Goal: Information Seeking & Learning: Learn about a topic

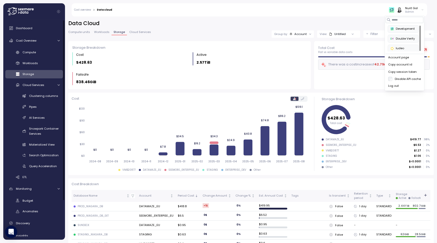
scroll to position [73, 0]
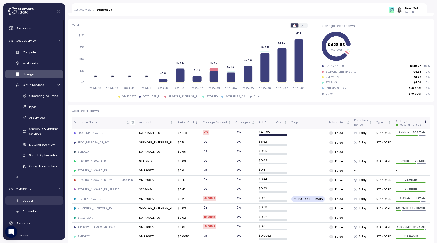
click at [38, 202] on div "Budget" at bounding box center [41, 200] width 37 height 5
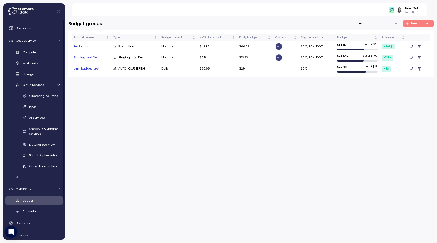
click at [423, 17] on div "Budget groups *** New budget Budget name Type Budget period AVG daily cost Dail…" at bounding box center [251, 127] width 372 height 229
click at [422, 22] on span "New budget" at bounding box center [421, 23] width 18 height 7
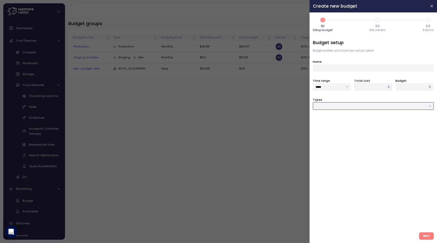
click at [350, 103] on input "Types" at bounding box center [373, 105] width 121 height 7
click at [332, 134] on div "Domain" at bounding box center [373, 136] width 119 height 7
click at [332, 122] on div at bounding box center [373, 124] width 121 height 7
click at [337, 108] on input "******" at bounding box center [373, 105] width 121 height 7
click at [336, 116] on span "Compute unit & Database" at bounding box center [335, 116] width 38 height 5
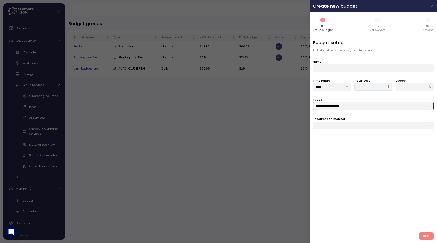
click at [331, 122] on div at bounding box center [373, 124] width 121 height 7
click at [327, 134] on div "Compute unit" at bounding box center [332, 136] width 23 height 4
click at [319, 136] on icon at bounding box center [318, 135] width 3 height 3
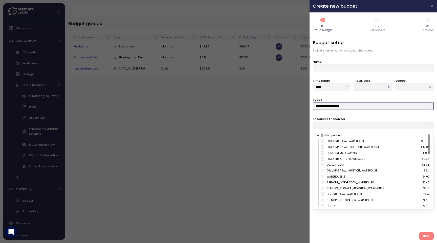
click at [323, 104] on input "**********" at bounding box center [373, 105] width 121 height 7
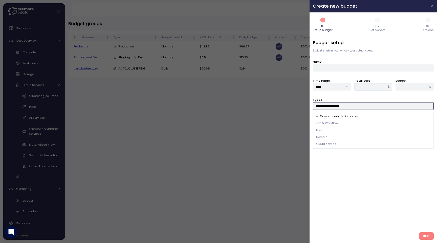
click at [324, 137] on span "Domain" at bounding box center [321, 137] width 11 height 5
click at [319, 122] on div at bounding box center [373, 124] width 121 height 7
click at [329, 107] on input "******" at bounding box center [373, 105] width 121 height 7
click at [328, 142] on span "Cloud service" at bounding box center [326, 144] width 20 height 5
click at [334, 123] on div at bounding box center [373, 124] width 121 height 7
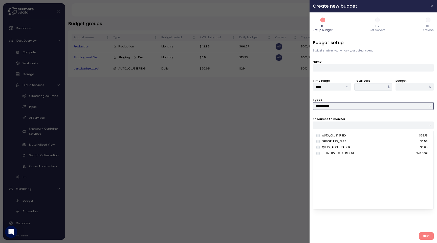
click at [332, 106] on input "**********" at bounding box center [373, 105] width 121 height 7
click at [328, 123] on span "Job & Workflow" at bounding box center [327, 123] width 22 height 5
type input "**********"
click at [335, 123] on div at bounding box center [373, 124] width 121 height 7
click at [318, 135] on icon at bounding box center [318, 135] width 1 height 2
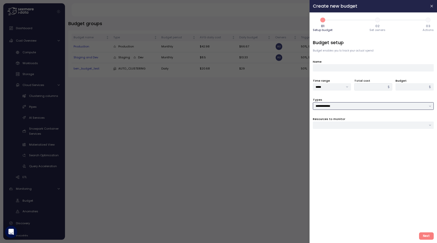
click at [319, 106] on input "**********" at bounding box center [373, 105] width 121 height 7
click at [274, 133] on div at bounding box center [218, 121] width 437 height 243
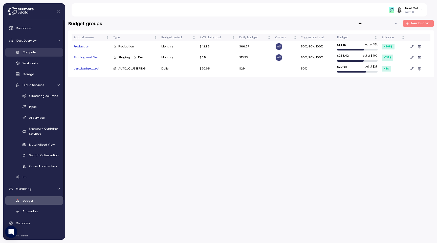
click at [30, 54] on span "Compute" at bounding box center [29, 52] width 13 height 4
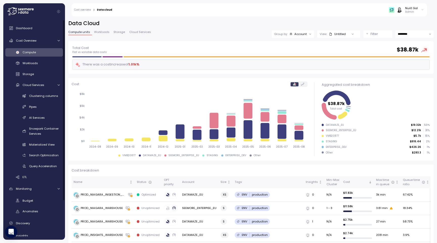
click at [372, 33] on p "Filter" at bounding box center [375, 33] width 8 height 5
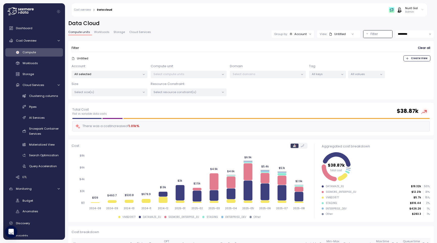
click at [329, 74] on p "All keys" at bounding box center [325, 74] width 27 height 4
click at [364, 74] on p "All values" at bounding box center [364, 74] width 27 height 4
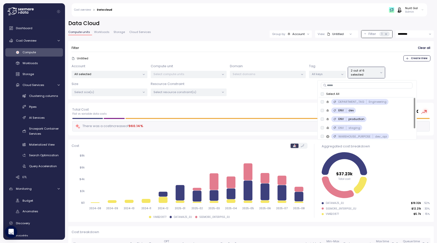
click at [202, 75] on p "Select compute units" at bounding box center [187, 74] width 66 height 4
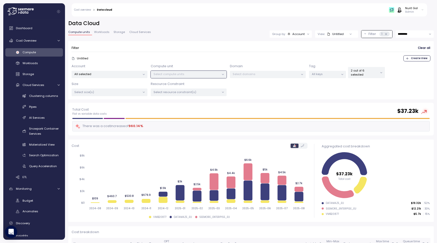
click at [117, 78] on div "Account All selected Compute unit Select compute units Domain Select domains Ta…" at bounding box center [251, 80] width 359 height 32
click at [117, 75] on p "All selected" at bounding box center [107, 74] width 66 height 4
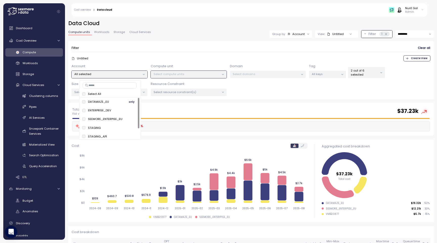
click at [132, 102] on span "only" at bounding box center [132, 102] width 6 height 6
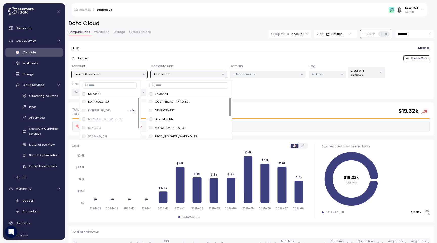
scroll to position [11, 0]
click at [250, 70] on div "Domain Select domains" at bounding box center [268, 71] width 76 height 15
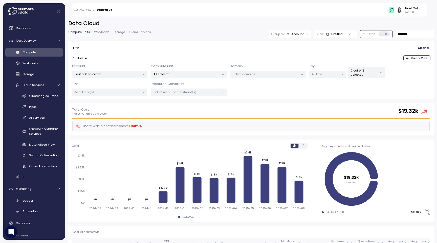
click at [249, 73] on p "Select domains" at bounding box center [266, 74] width 66 height 4
click at [280, 102] on span "only" at bounding box center [281, 102] width 6 height 6
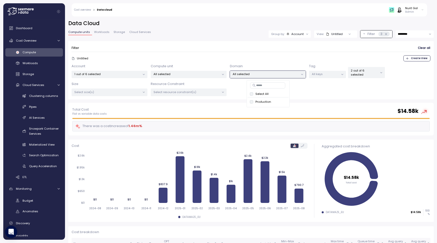
click at [177, 93] on p "Select resource constraint(s)" at bounding box center [187, 92] width 66 height 4
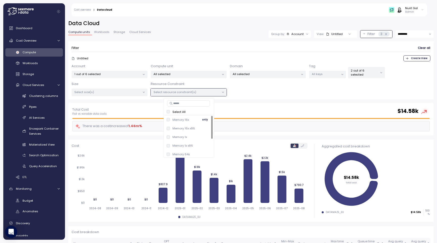
click at [169, 117] on div "Memory 16x" at bounding box center [178, 119] width 22 height 4
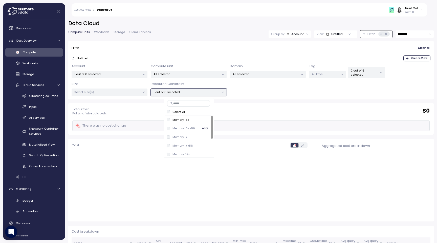
click at [169, 126] on div "Memory 16x x86" at bounding box center [181, 128] width 28 height 4
click at [113, 91] on p "Select size(s)" at bounding box center [107, 92] width 66 height 4
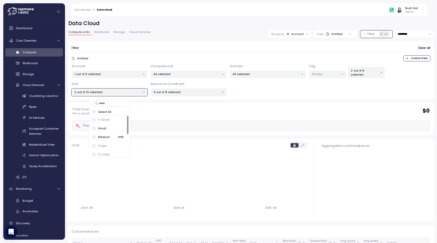
scroll to position [45, 0]
click at [24, 66] on link "Workloads" at bounding box center [34, 63] width 58 height 8
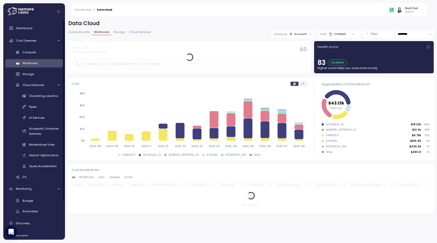
click at [365, 33] on button "Filter" at bounding box center [378, 33] width 29 height 7
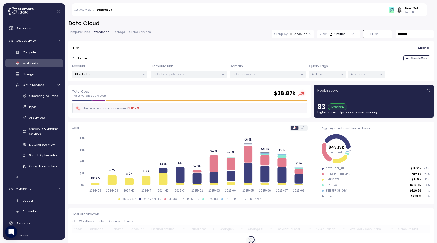
click at [127, 75] on p "All selected" at bounding box center [107, 74] width 66 height 4
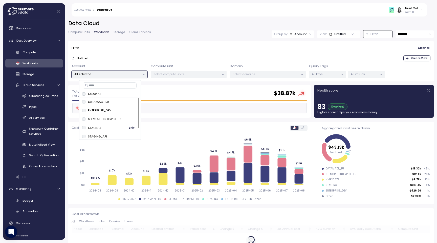
scroll to position [11, 0]
click at [329, 77] on div "All keys" at bounding box center [327, 74] width 37 height 7
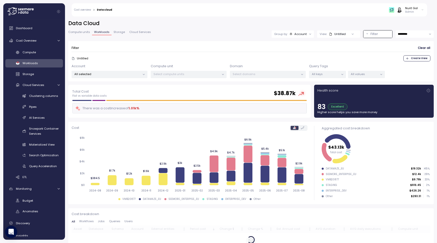
click at [365, 70] on div "Query Tags All keys All values" at bounding box center [347, 71] width 76 height 15
click at [365, 73] on p "All values" at bounding box center [364, 74] width 27 height 4
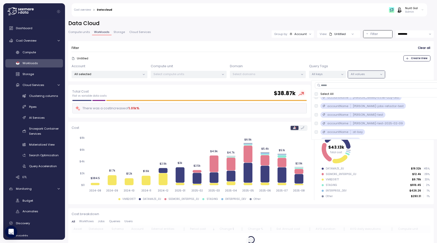
scroll to position [72, 0]
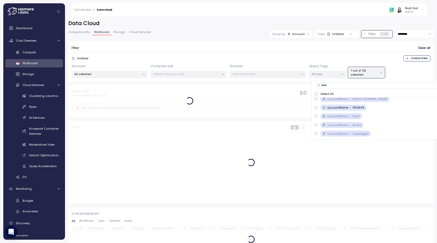
click at [316, 114] on div "accountName PayU" at bounding box center [339, 116] width 48 height 6
